Goal: Find specific page/section: Find specific page/section

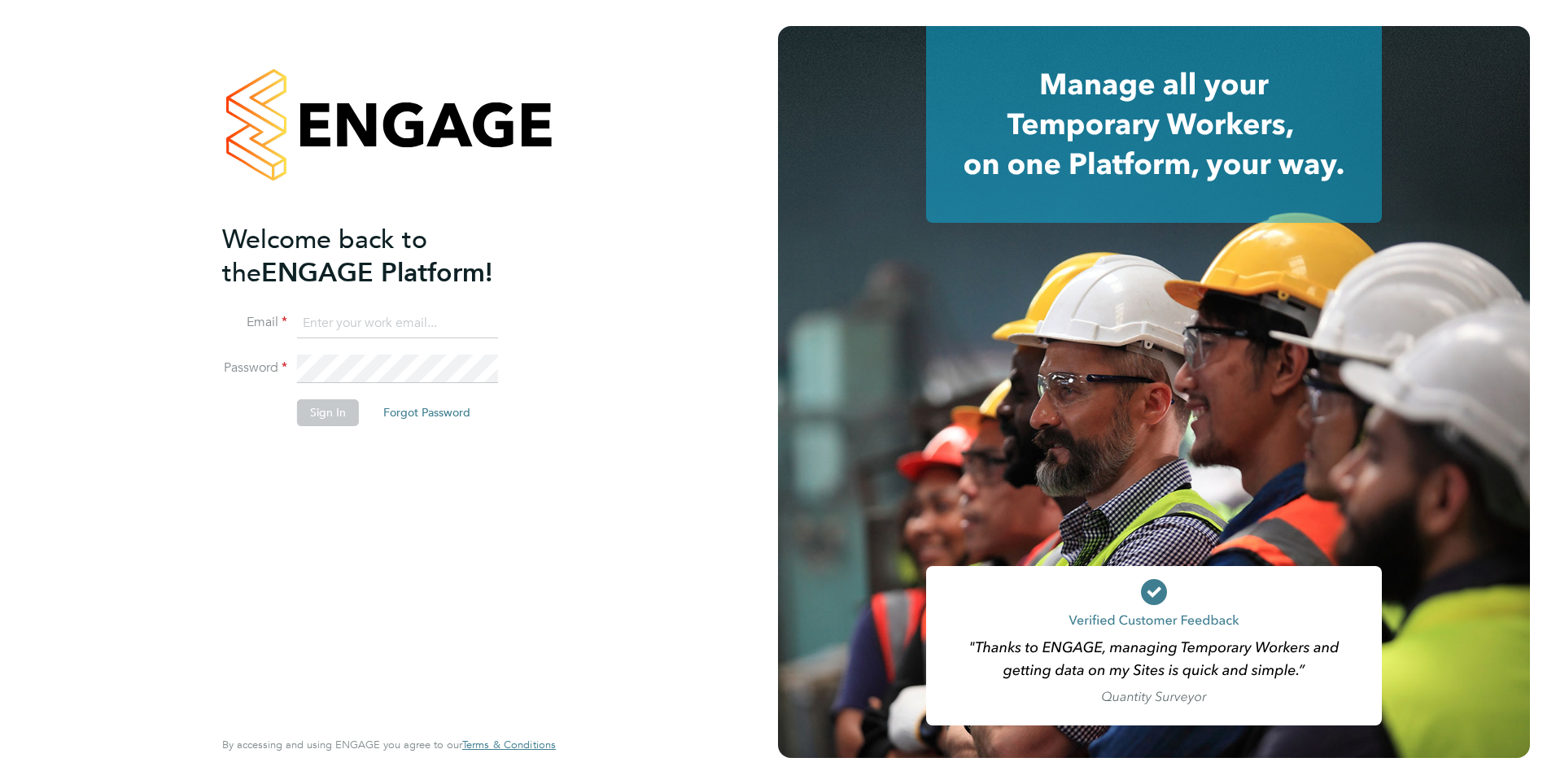
type input "mahnaz.asgari@ncclondon.ac.uk"
click at [336, 418] on button "Sign In" at bounding box center [328, 412] width 62 height 26
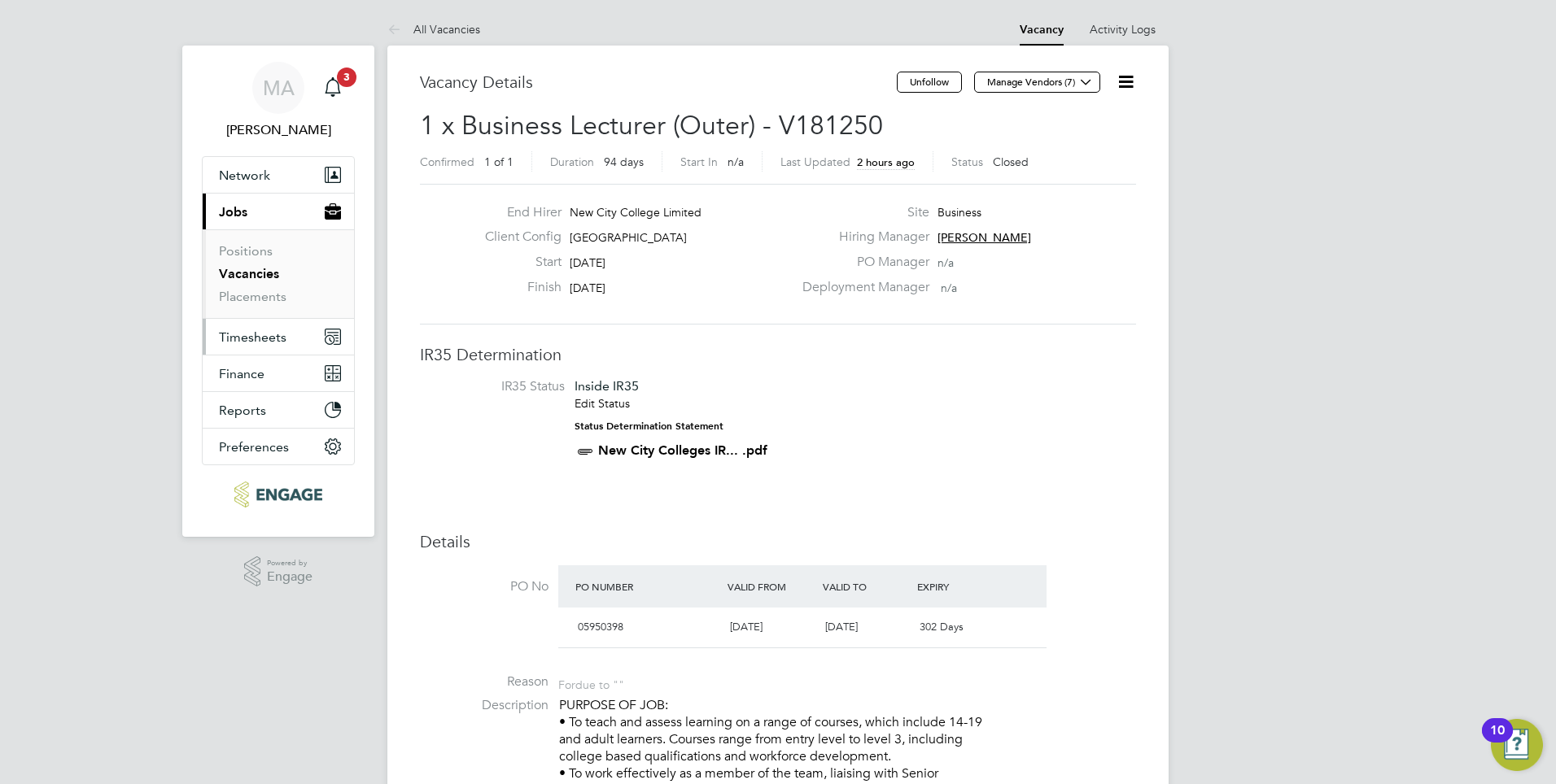
click at [261, 341] on span "Timesheets" at bounding box center [253, 337] width 67 height 16
click at [250, 277] on link "Vacancies" at bounding box center [249, 274] width 60 height 16
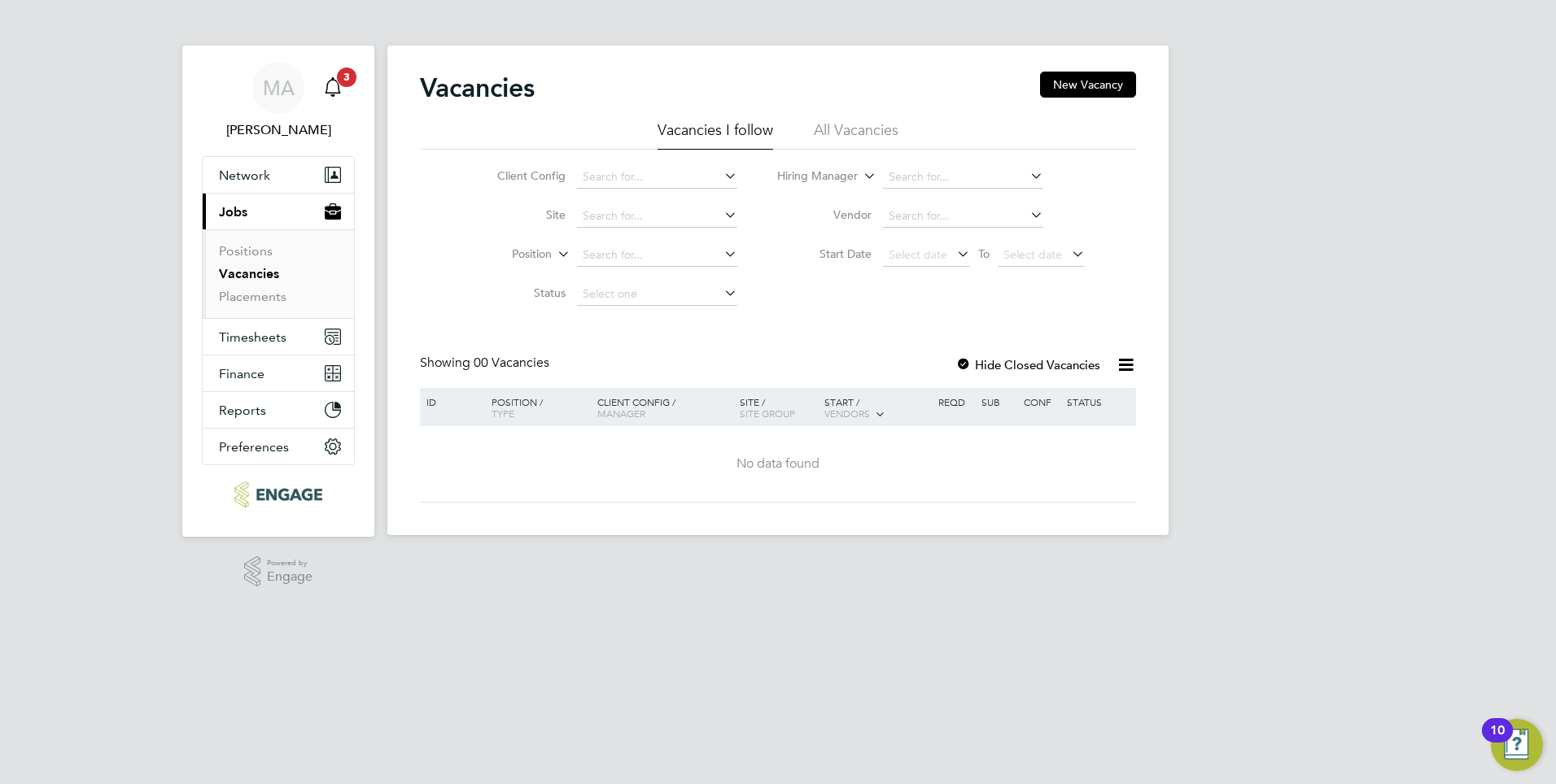
click at [333, 87] on icon "Main navigation" at bounding box center [333, 87] width 19 height 19
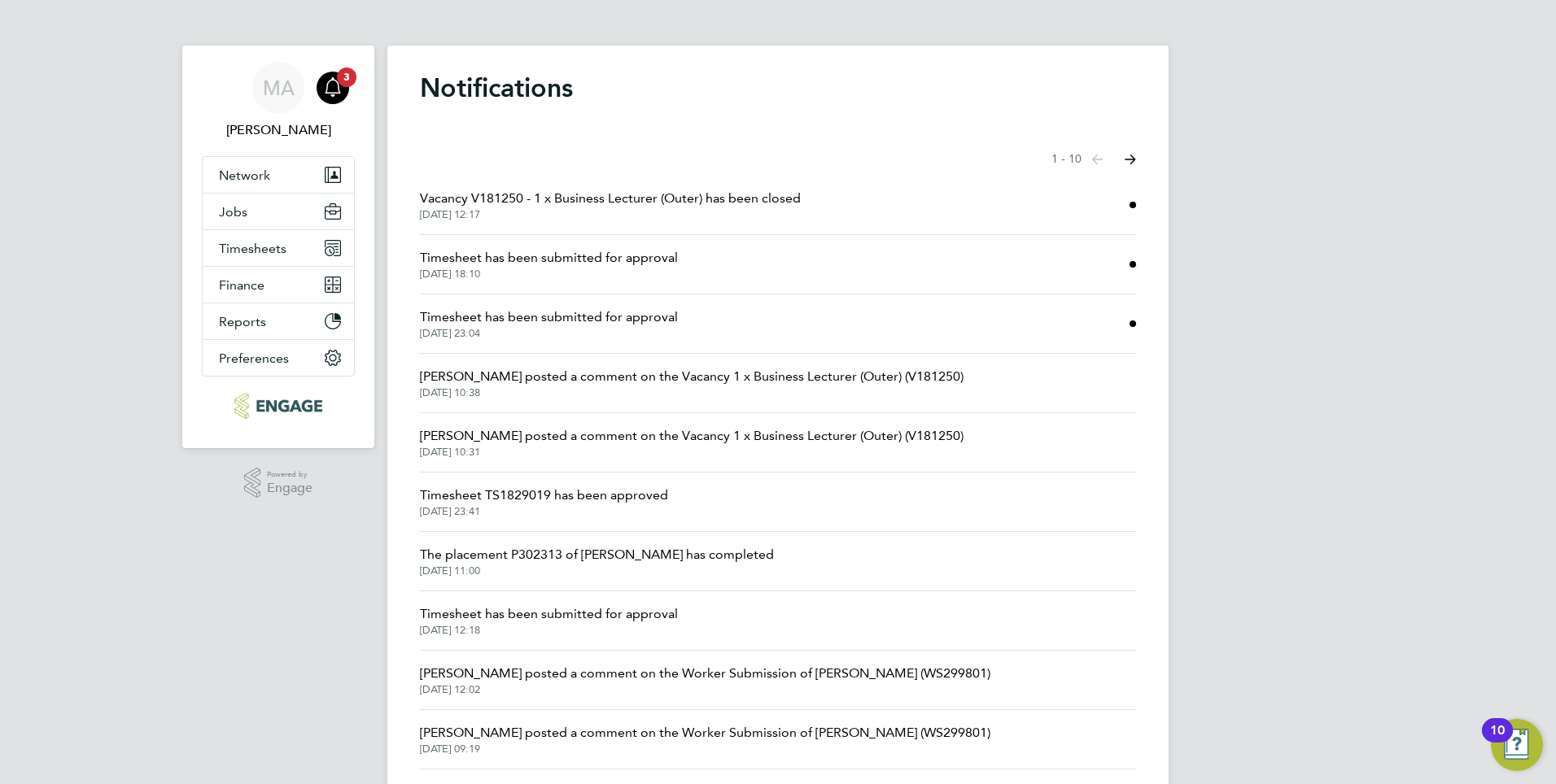
click at [651, 204] on span "Vacancy V181250 - 1 x Business Lecturer (Outer) has been closed" at bounding box center [610, 199] width 381 height 19
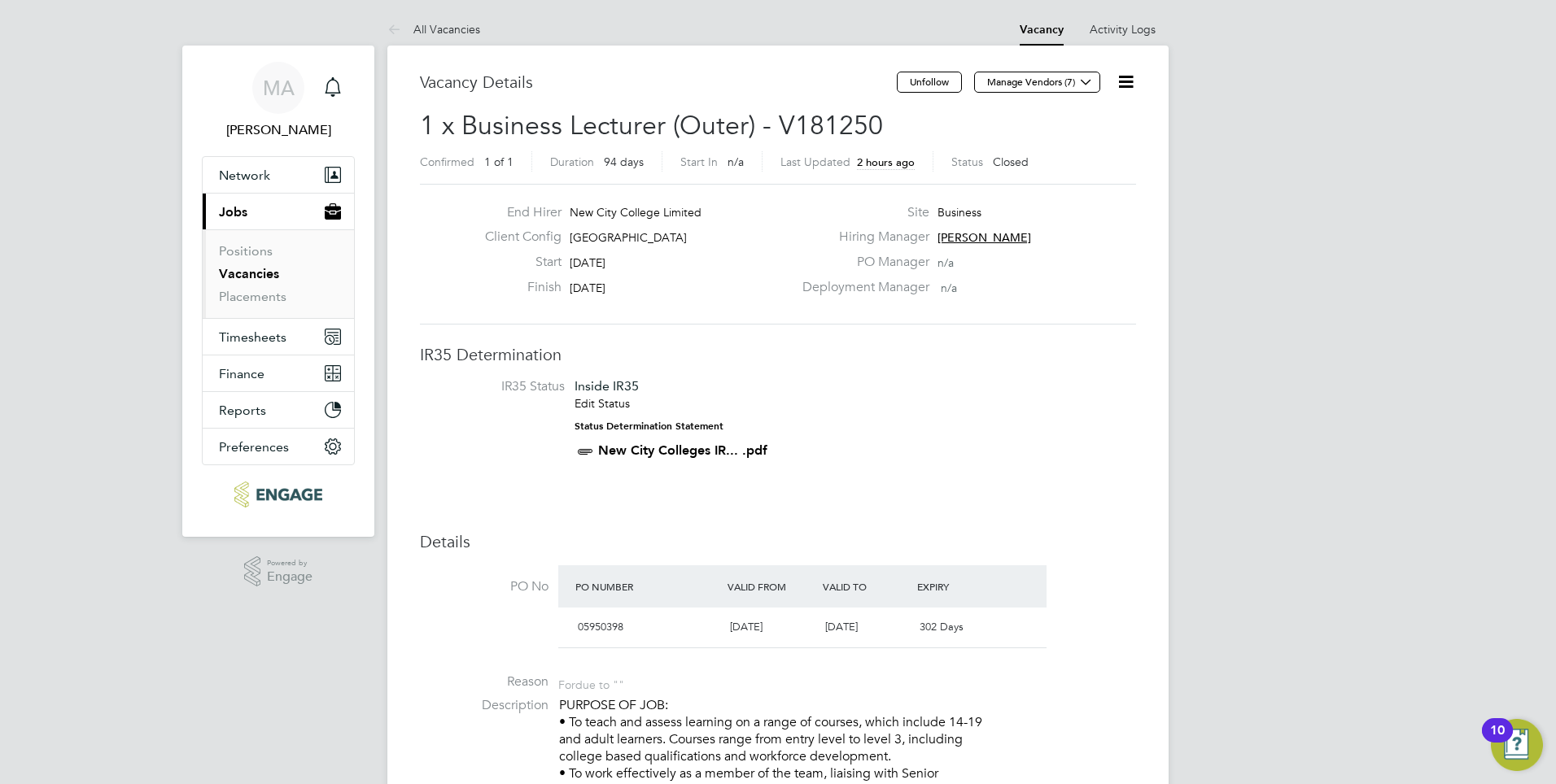
click at [240, 213] on span "Jobs" at bounding box center [233, 212] width 28 height 16
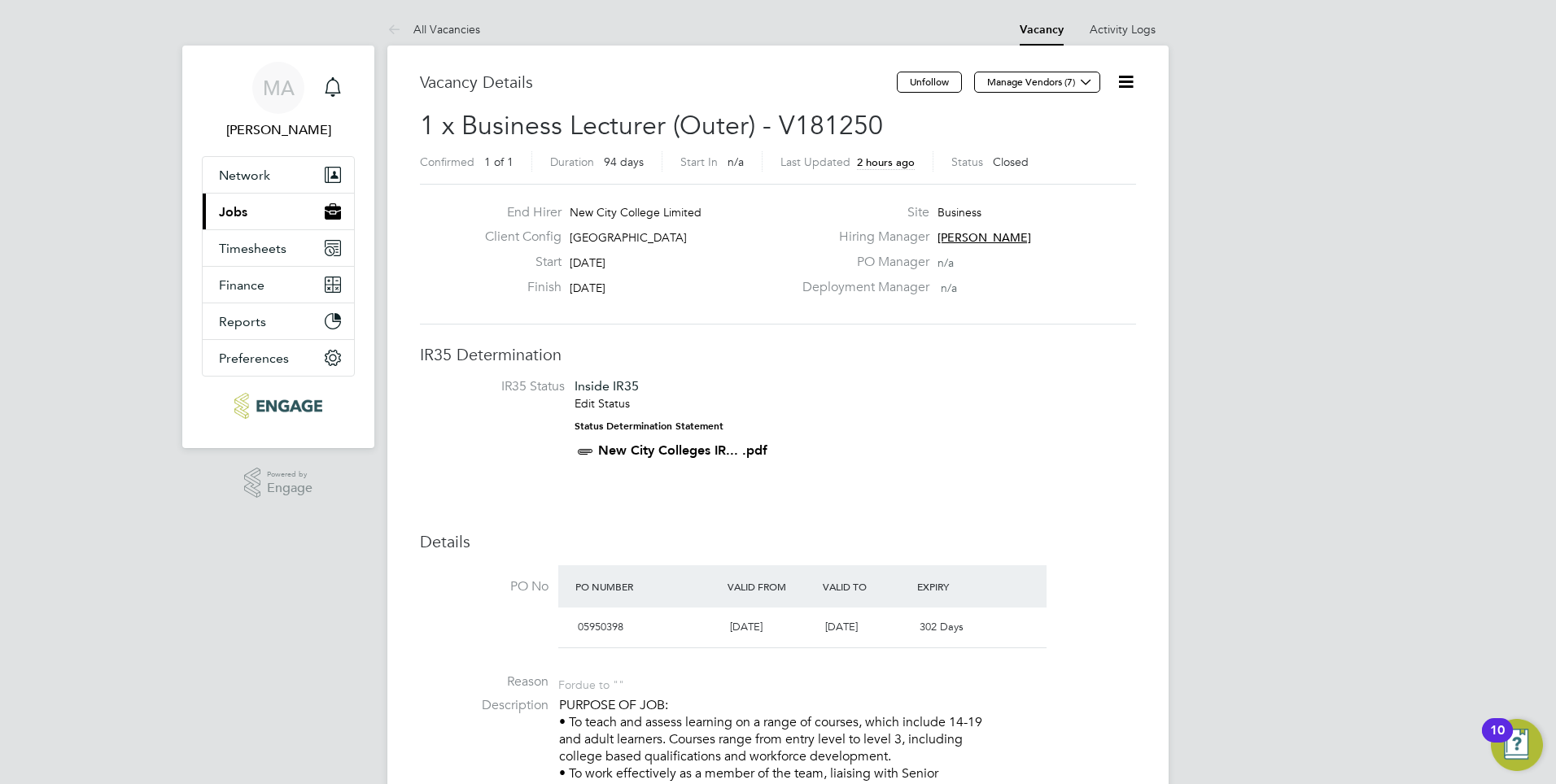
click at [247, 223] on button "Current page: Jobs" at bounding box center [277, 211] width 151 height 36
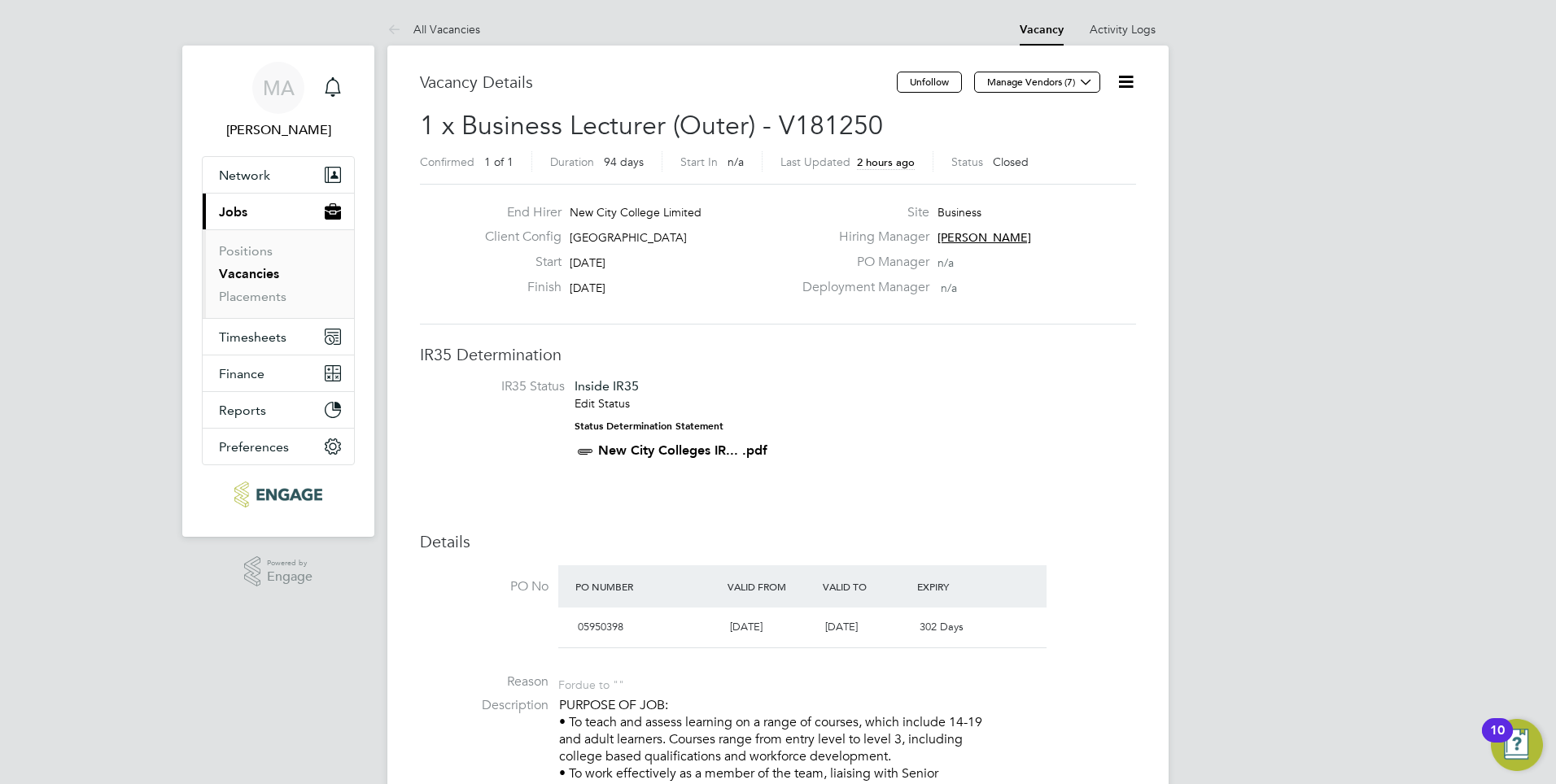
drag, startPoint x: 246, startPoint y: 273, endPoint x: 287, endPoint y: 294, distance: 46.1
click at [246, 274] on link "Vacancies" at bounding box center [249, 274] width 60 height 16
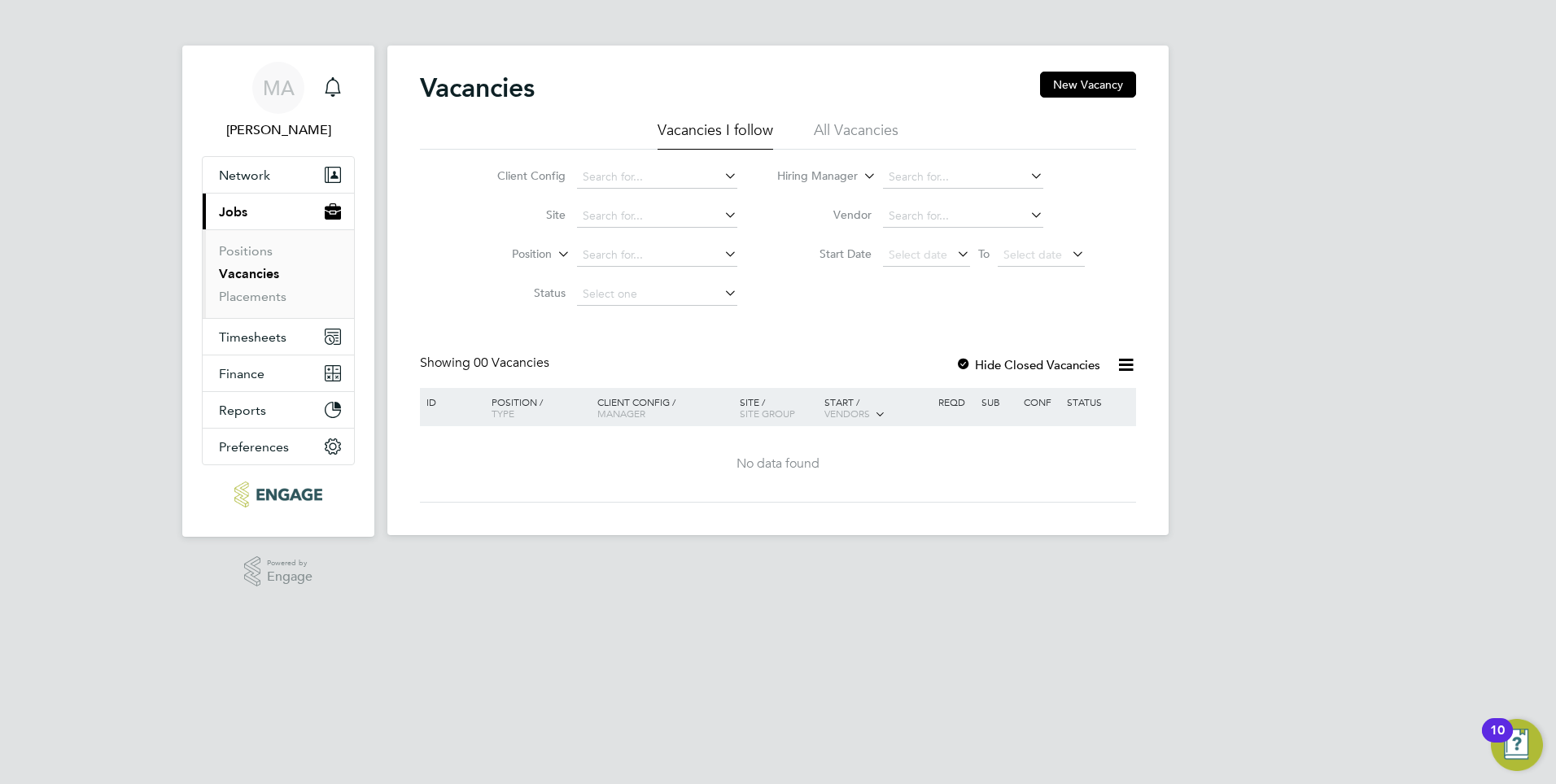
click at [1027, 175] on icon at bounding box center [1027, 176] width 0 height 23
click at [901, 196] on b "Shabnam" at bounding box center [913, 200] width 49 height 14
type input "[PERSON_NAME]"
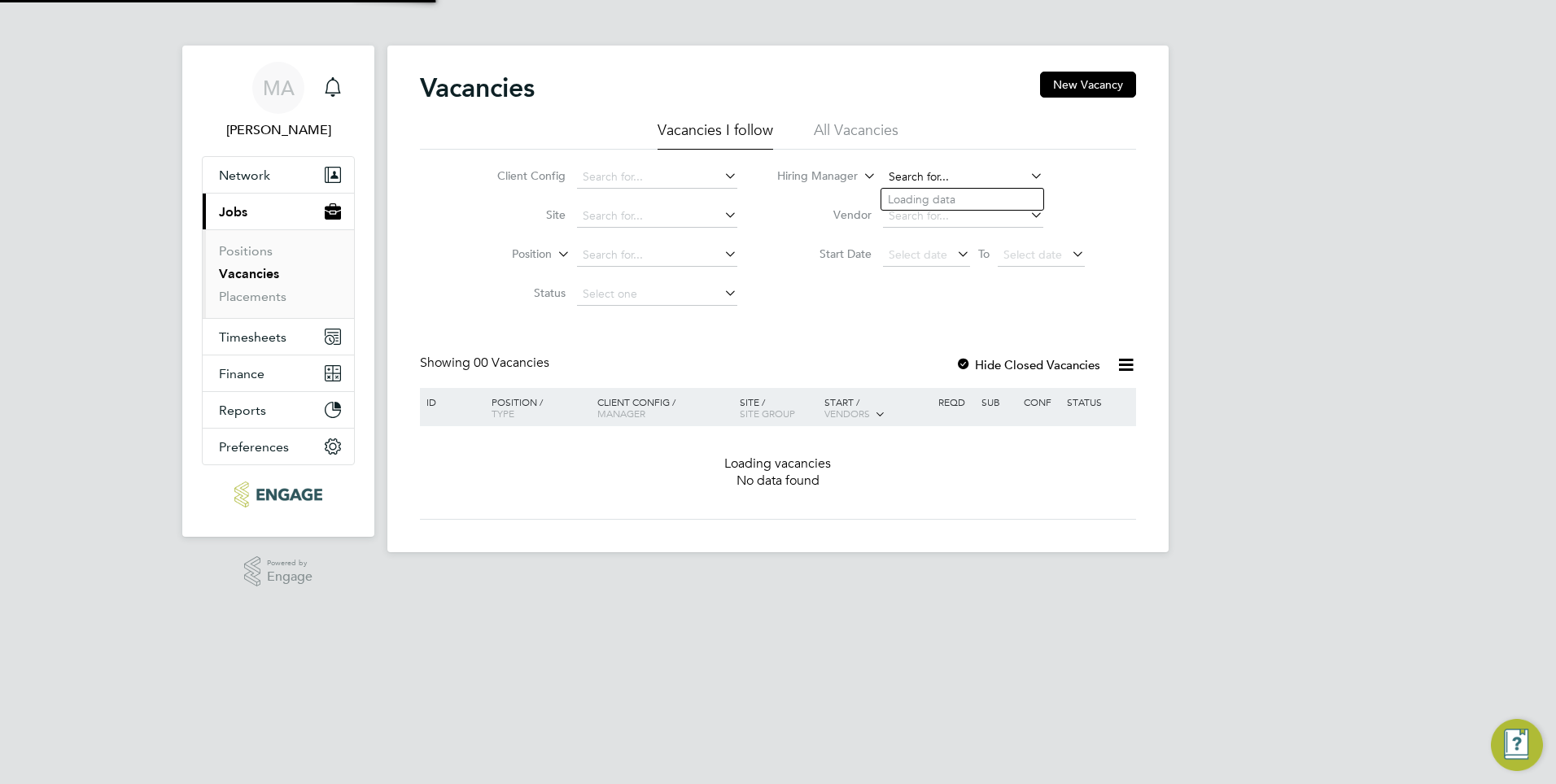
click at [998, 178] on input at bounding box center [963, 177] width 161 height 23
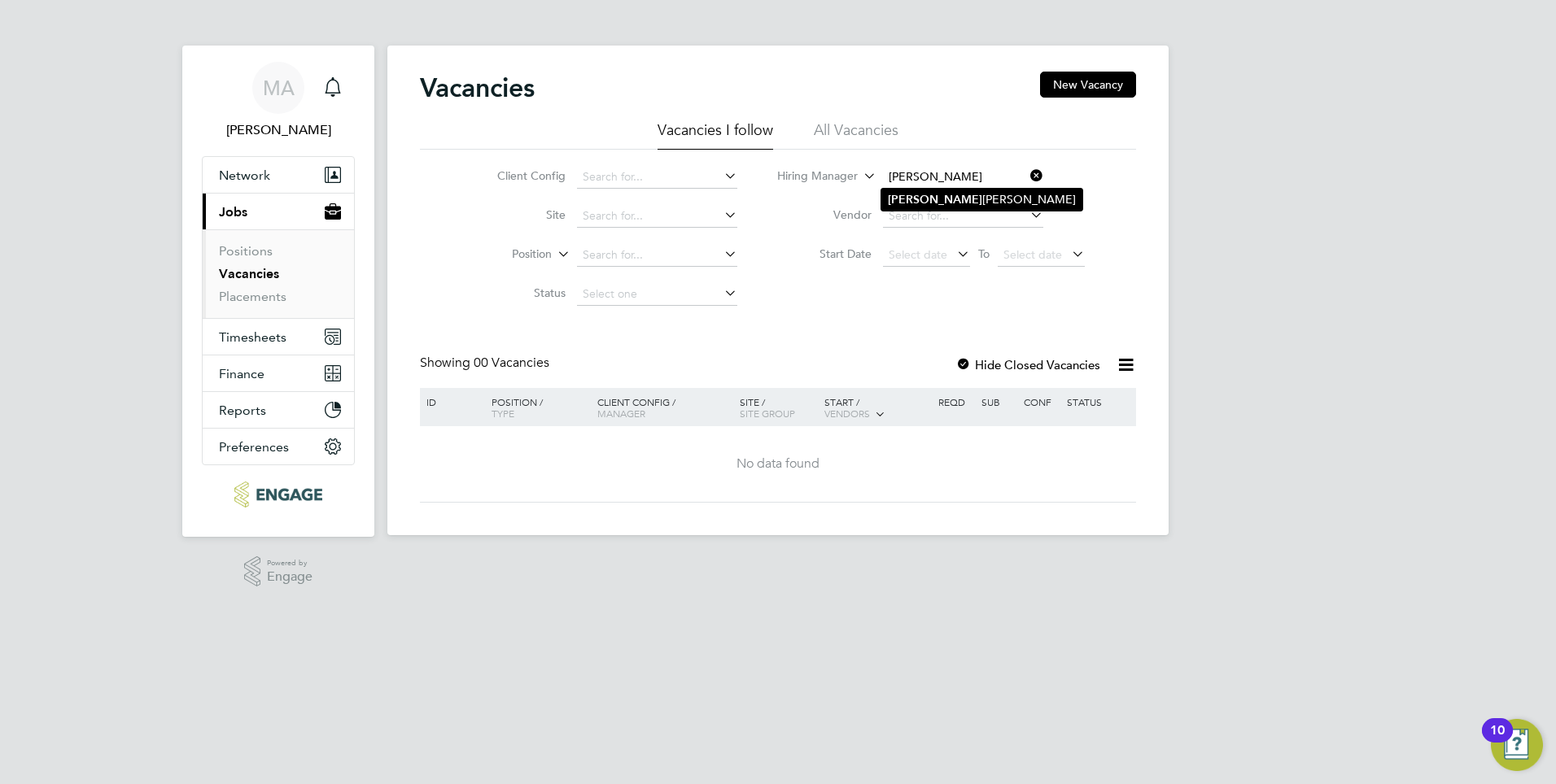
click at [978, 201] on li "[PERSON_NAME]" at bounding box center [982, 200] width 201 height 22
type input "[PERSON_NAME]"
click at [247, 290] on link "Placements" at bounding box center [253, 297] width 67 height 16
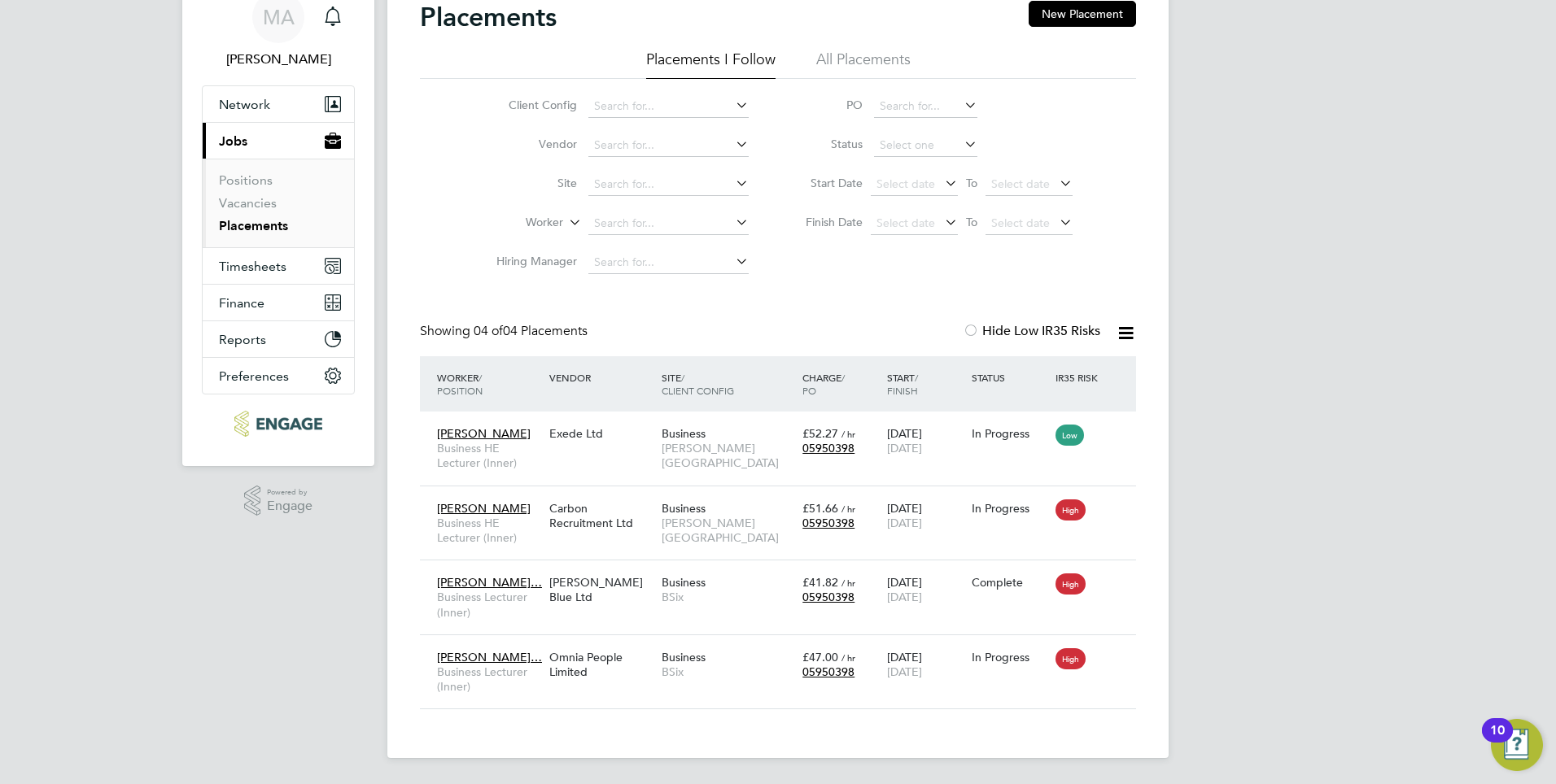
click at [258, 232] on link "Placements" at bounding box center [253, 226] width 69 height 16
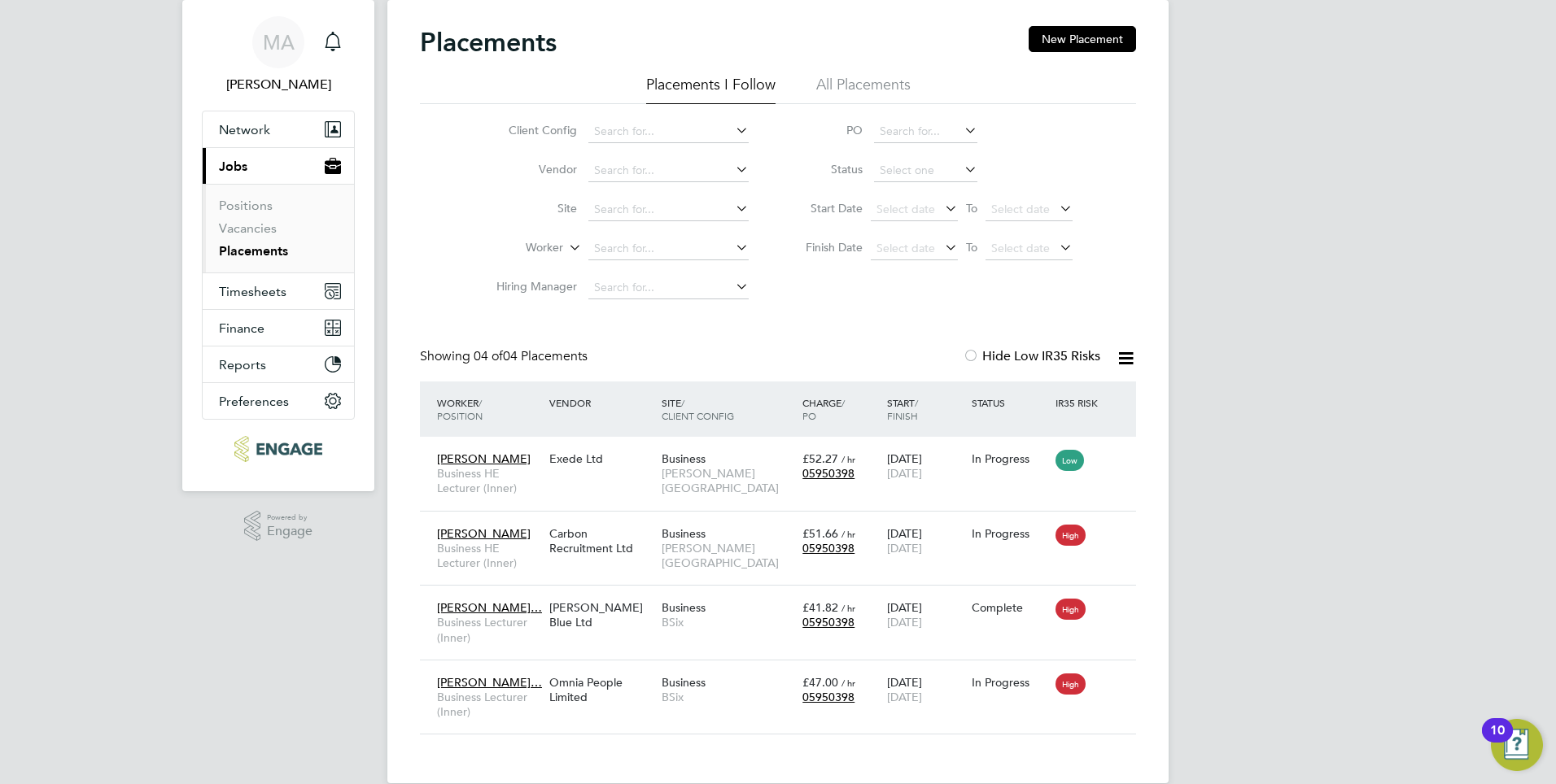
scroll to position [71, 0]
